Goal: Task Accomplishment & Management: Complete application form

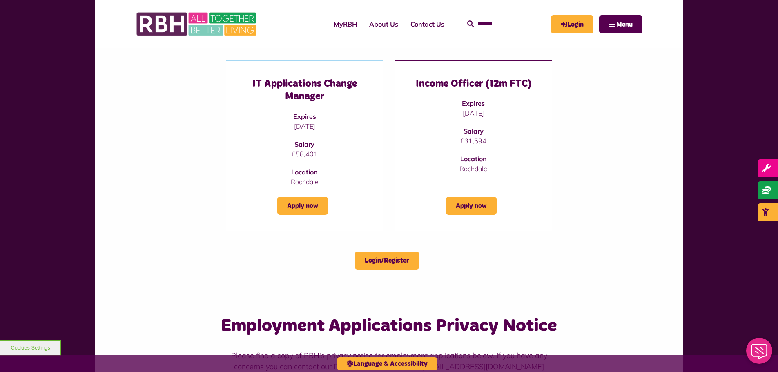
scroll to position [294, 0]
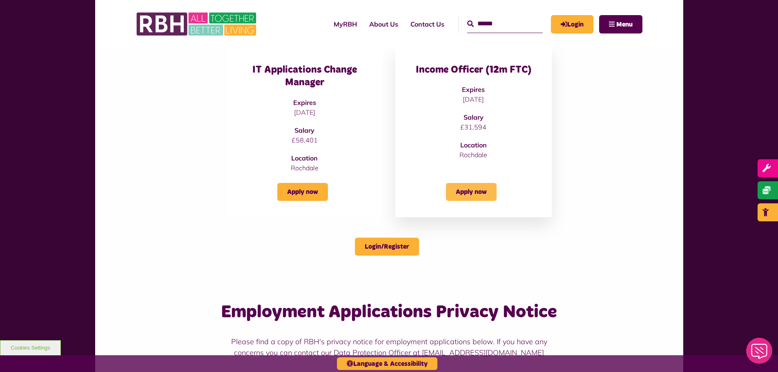
click at [474, 190] on link "Apply now" at bounding box center [471, 192] width 51 height 18
click at [375, 248] on link "Login/Register" at bounding box center [387, 247] width 64 height 18
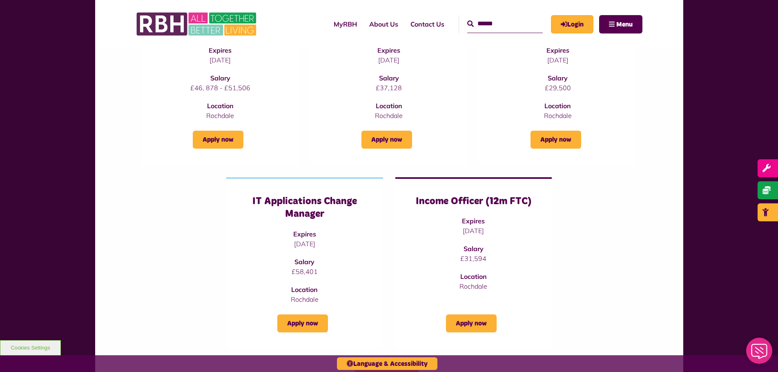
scroll to position [168, 0]
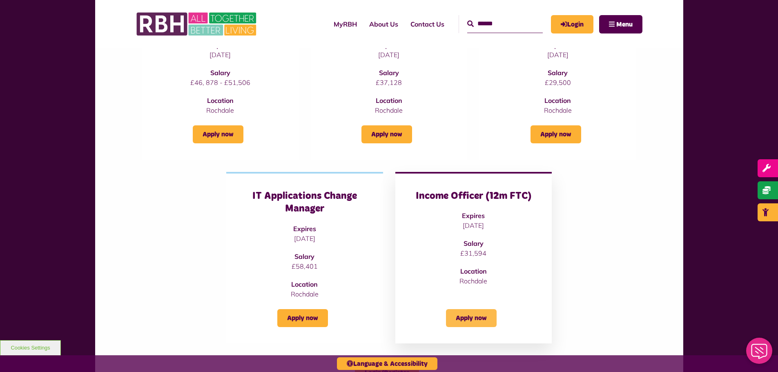
click at [477, 320] on link "Apply now" at bounding box center [471, 318] width 51 height 18
